Goal: Information Seeking & Learning: Learn about a topic

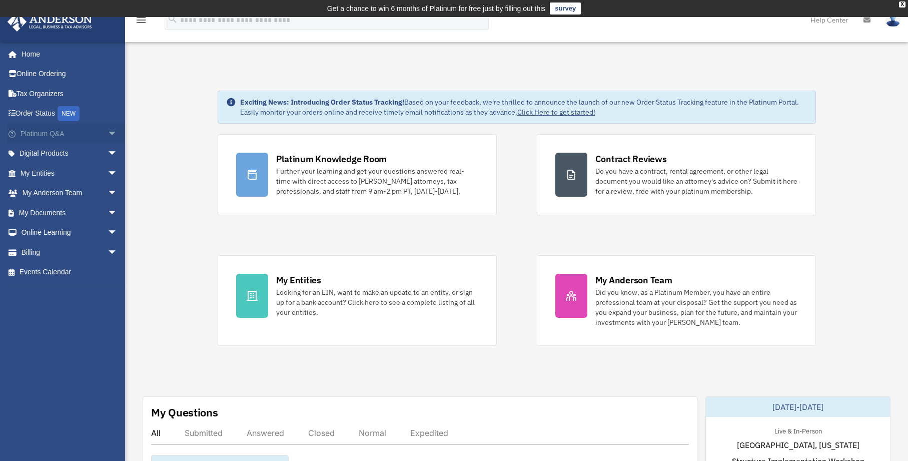
click at [65, 135] on link "Platinum Q&A arrow_drop_down" at bounding box center [70, 134] width 126 height 20
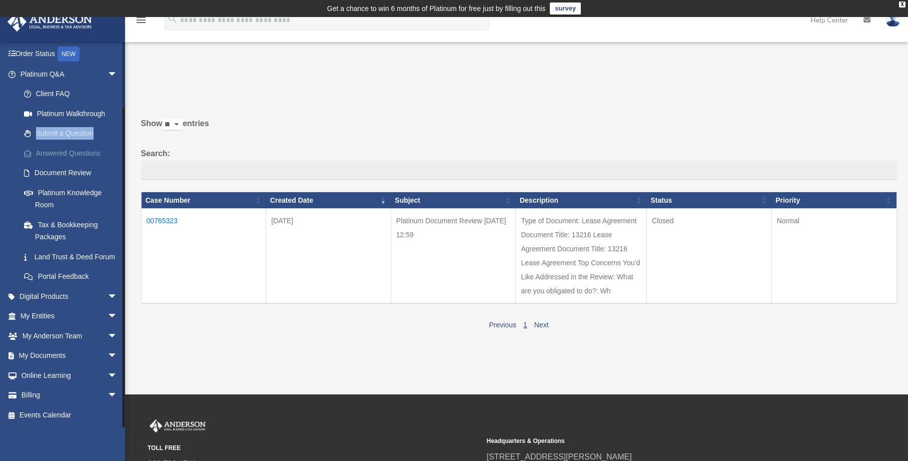
scroll to position [72, 0]
click at [72, 183] on link "Platinum Knowledge Room" at bounding box center [73, 199] width 119 height 32
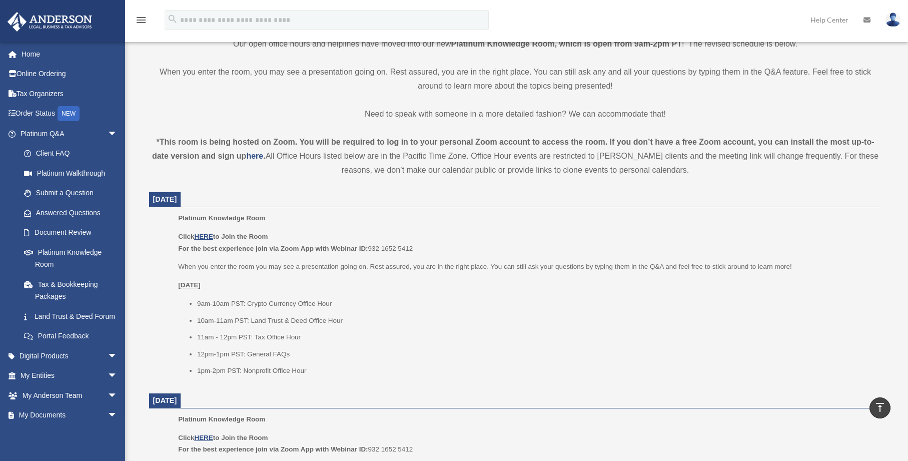
scroll to position [268, 0]
click at [205, 235] on u "HERE" at bounding box center [203, 236] width 19 height 8
